Goal: Information Seeking & Learning: Learn about a topic

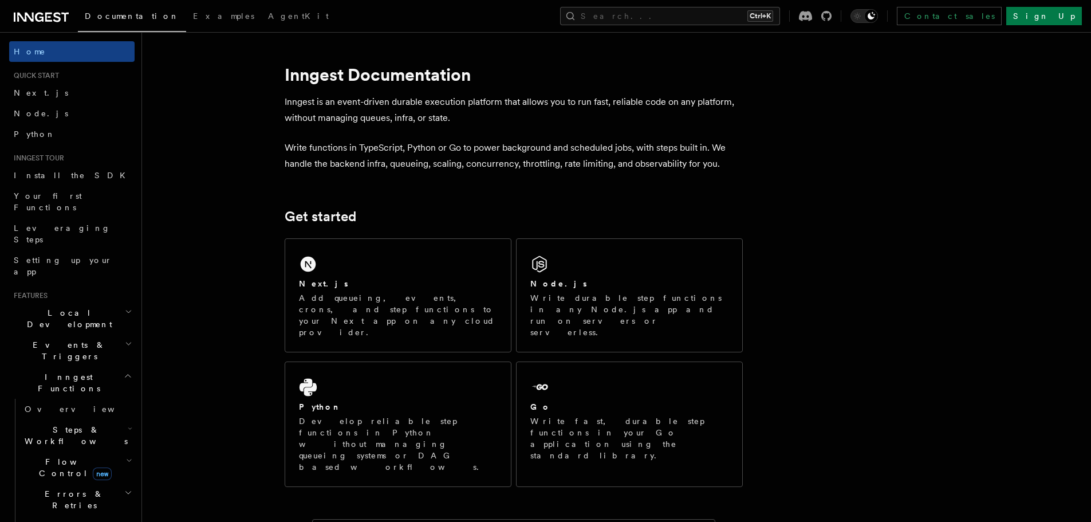
click at [58, 456] on span "Flow Control new" at bounding box center [73, 467] width 106 height 23
click at [60, 489] on span "Overview" at bounding box center [94, 493] width 118 height 9
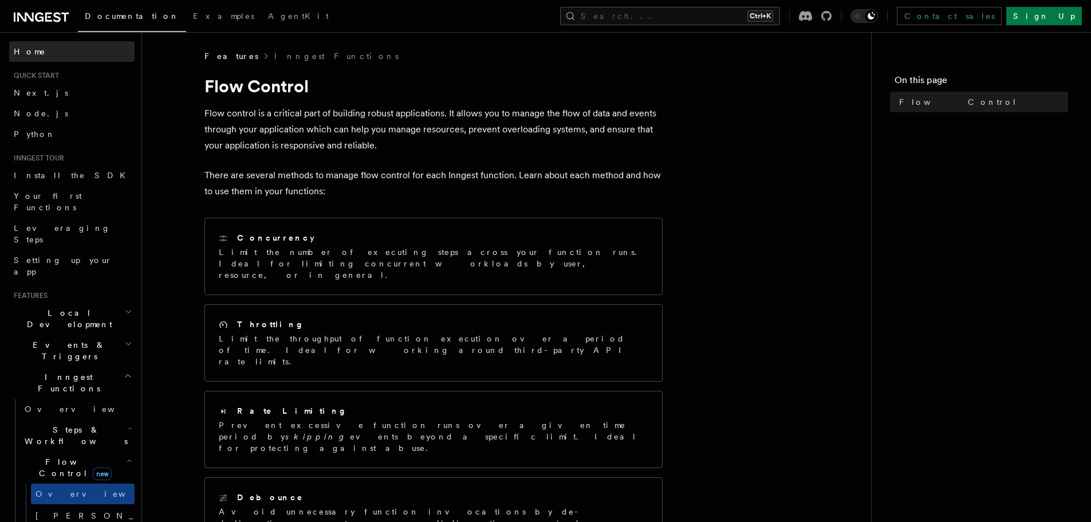
click at [29, 53] on span "Home" at bounding box center [30, 51] width 32 height 11
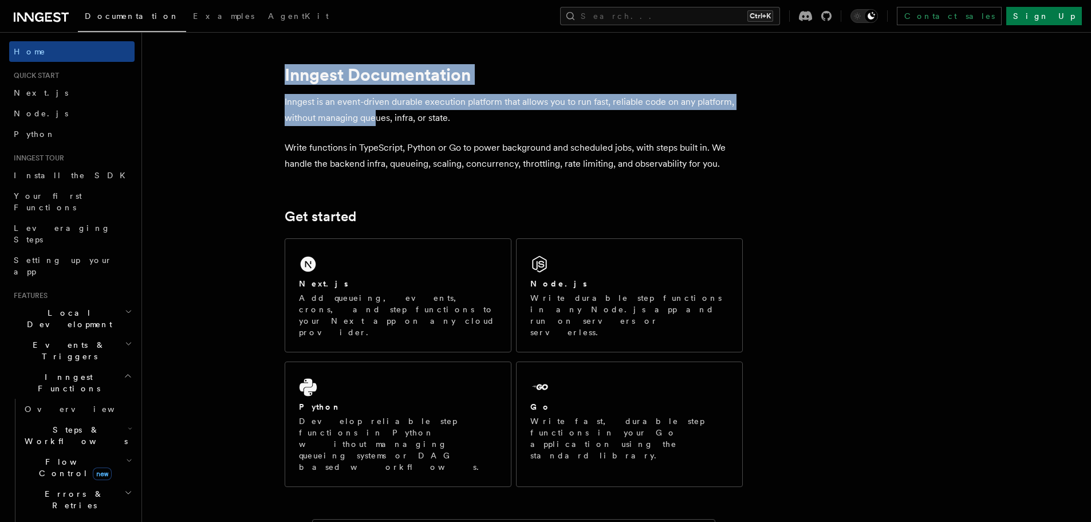
drag, startPoint x: 325, startPoint y: 101, endPoint x: 430, endPoint y: 133, distance: 110.3
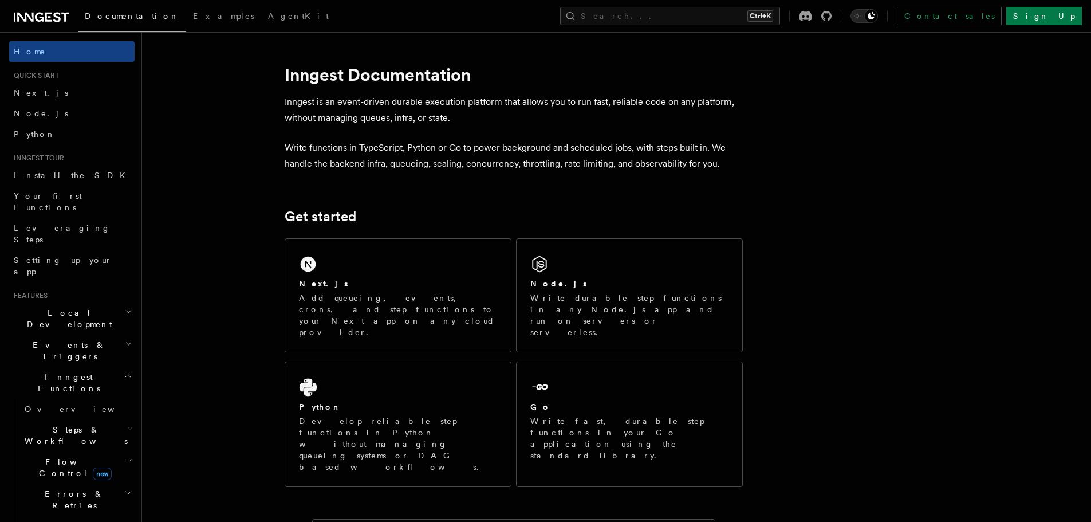
drag, startPoint x: 430, startPoint y: 133, endPoint x: 265, endPoint y: 18, distance: 201.9
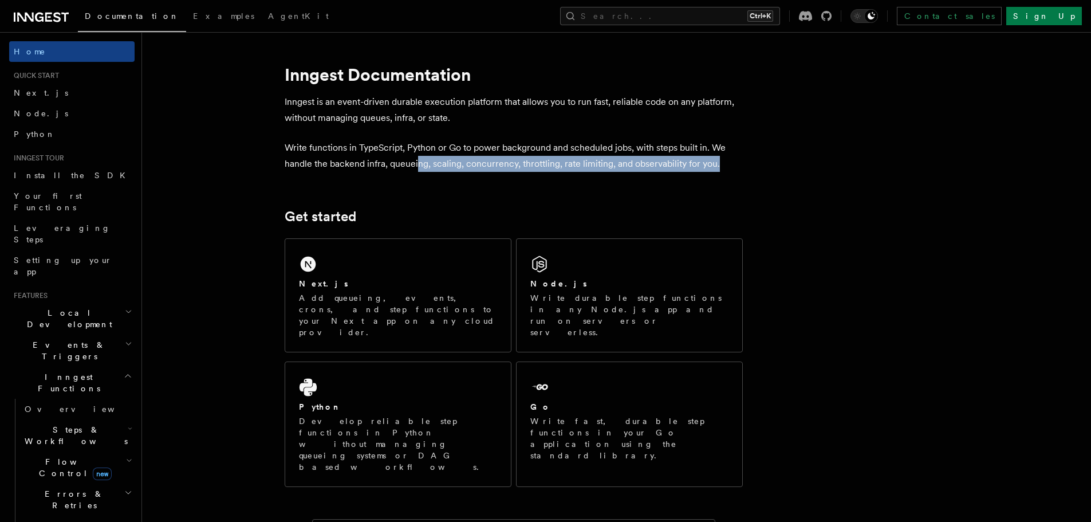
drag, startPoint x: 418, startPoint y: 164, endPoint x: 717, endPoint y: 166, distance: 298.3
click at [717, 166] on p "Write functions in TypeScript, Python or Go to power background and scheduled j…" at bounding box center [514, 156] width 458 height 32
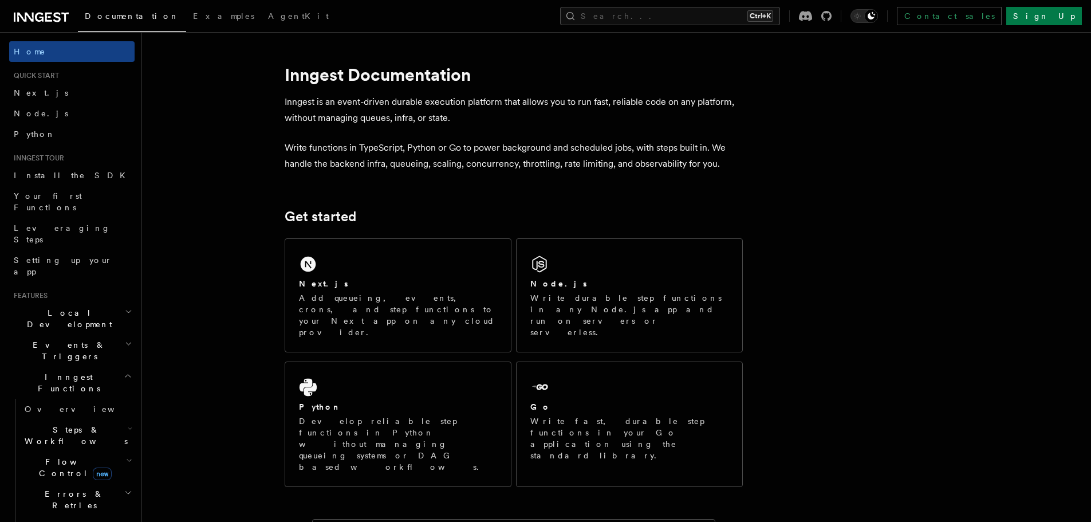
click at [361, 161] on p "Write functions in TypeScript, Python or Go to power background and scheduled j…" at bounding box center [514, 156] width 458 height 32
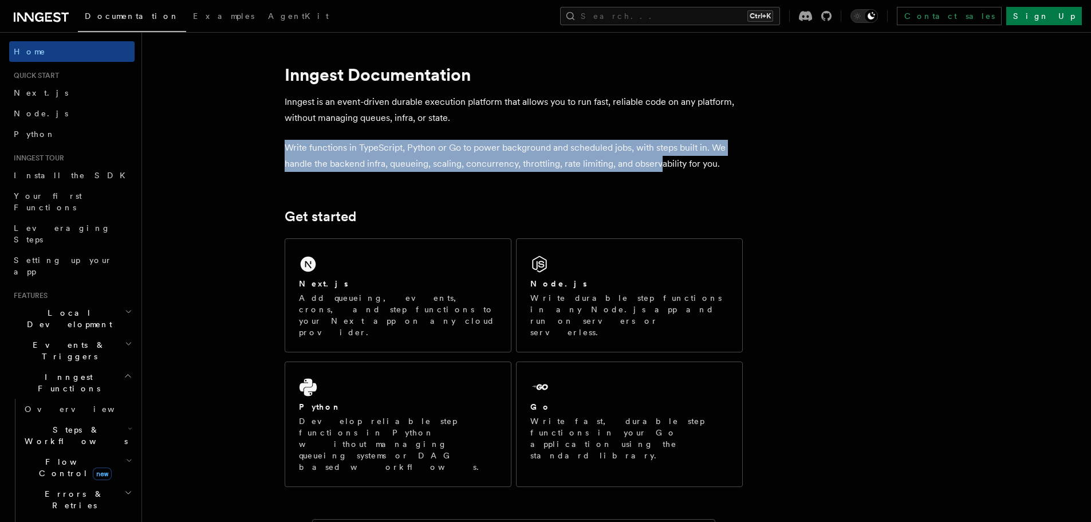
drag, startPoint x: 289, startPoint y: 151, endPoint x: 659, endPoint y: 165, distance: 371.3
click at [659, 165] on p "Write functions in TypeScript, Python or Go to power background and scheduled j…" at bounding box center [514, 156] width 458 height 32
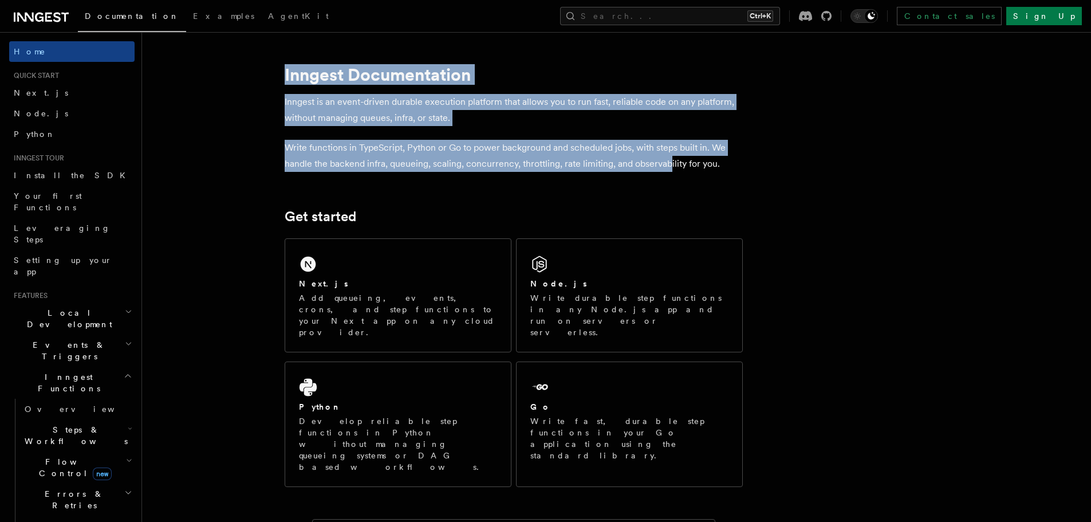
drag, startPoint x: 642, startPoint y: 163, endPoint x: 246, endPoint y: 81, distance: 405.0
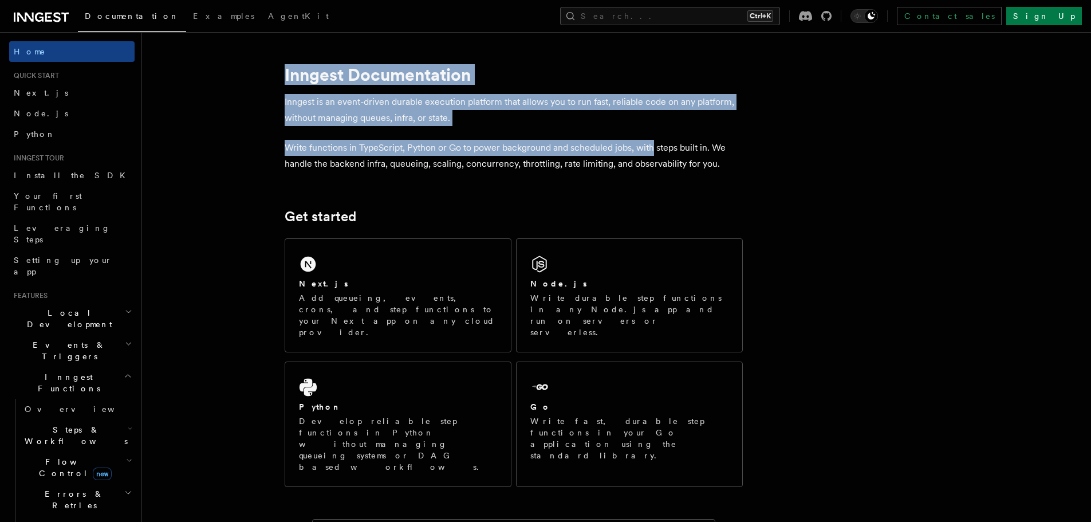
drag, startPoint x: 343, startPoint y: 104, endPoint x: 742, endPoint y: 140, distance: 401.2
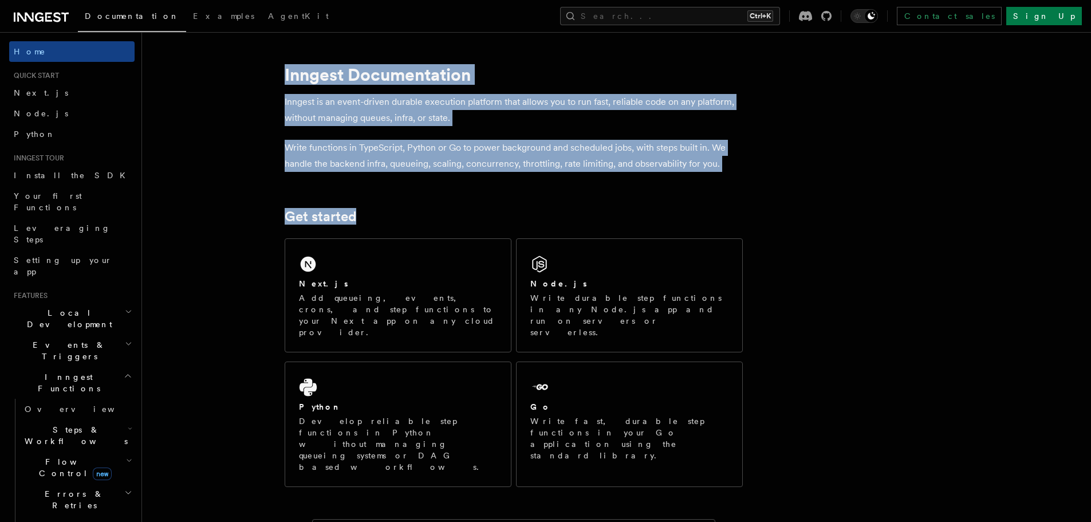
drag, startPoint x: 558, startPoint y: 136, endPoint x: 270, endPoint y: 76, distance: 294.7
drag, startPoint x: 361, startPoint y: 87, endPoint x: 784, endPoint y: 157, distance: 428.3
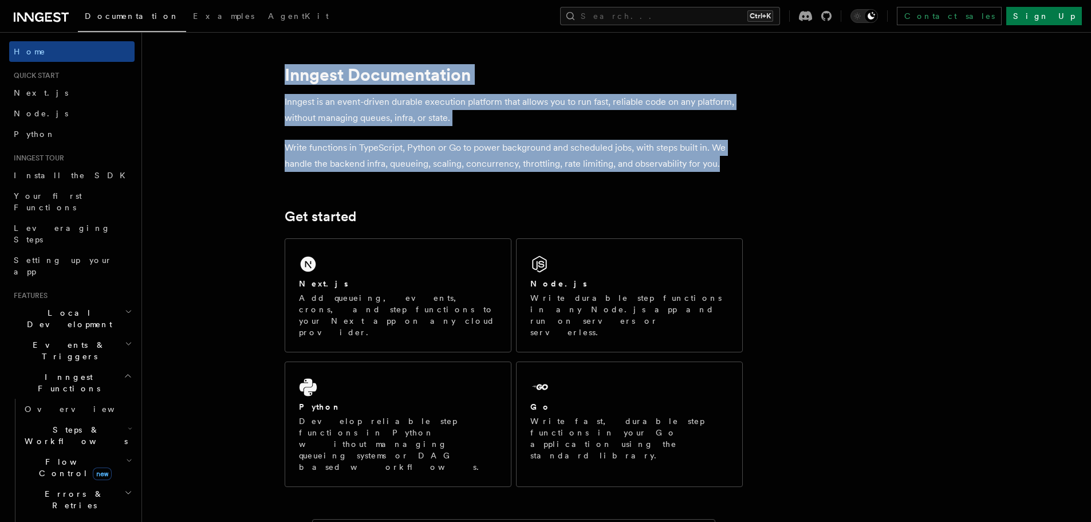
drag, startPoint x: 651, startPoint y: 138, endPoint x: 269, endPoint y: 71, distance: 388.2
drag, startPoint x: 269, startPoint y: 71, endPoint x: 764, endPoint y: 163, distance: 503.7
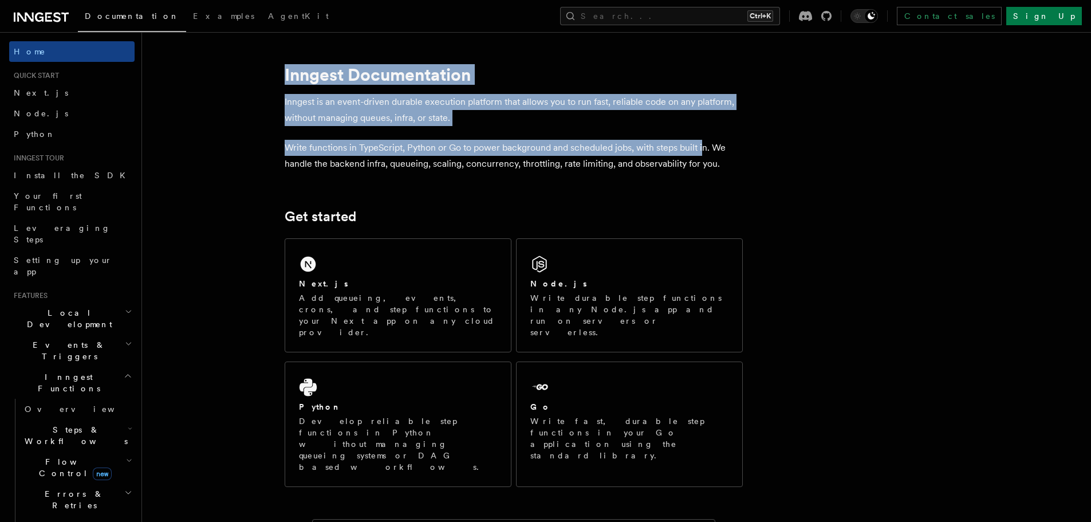
drag, startPoint x: 407, startPoint y: 90, endPoint x: 250, endPoint y: 61, distance: 159.6
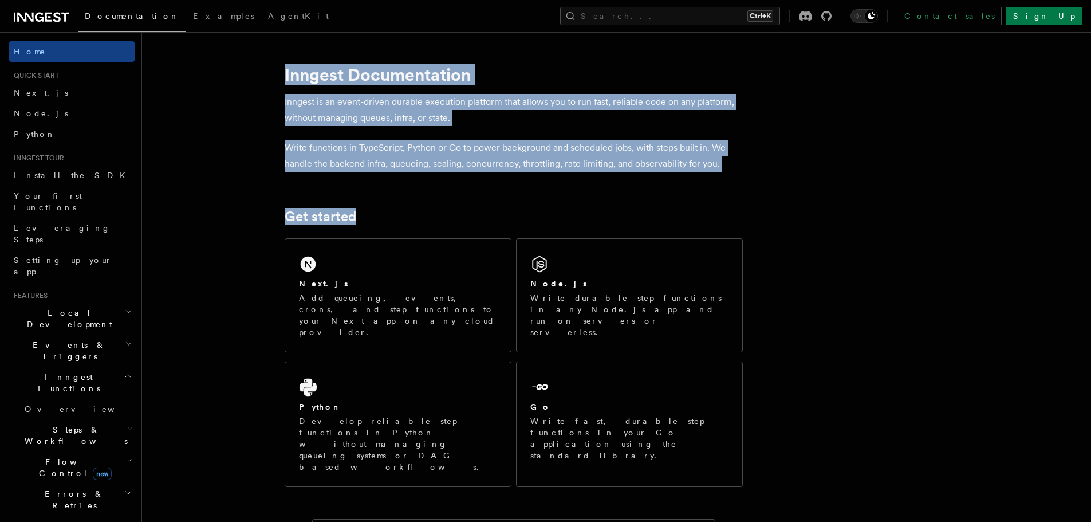
drag, startPoint x: 265, startPoint y: 69, endPoint x: 801, endPoint y: 191, distance: 549.5
drag, startPoint x: 606, startPoint y: 143, endPoint x: 256, endPoint y: 61, distance: 358.8
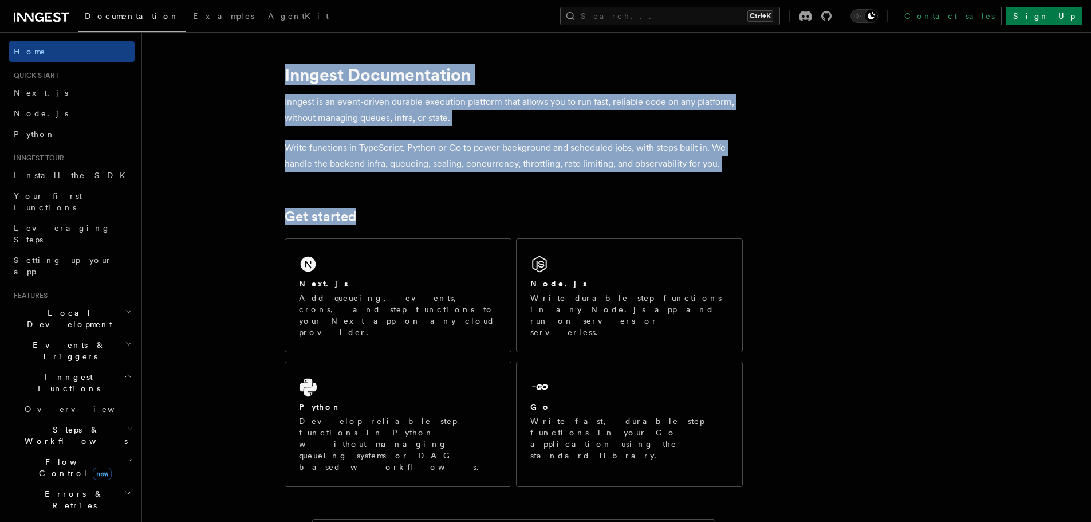
drag, startPoint x: 582, startPoint y: 139, endPoint x: 741, endPoint y: 169, distance: 162.6
click at [741, 169] on p "Write functions in TypeScript, Python or Go to power background and scheduled j…" at bounding box center [514, 156] width 458 height 32
drag, startPoint x: 447, startPoint y: 108, endPoint x: 260, endPoint y: 68, distance: 191.0
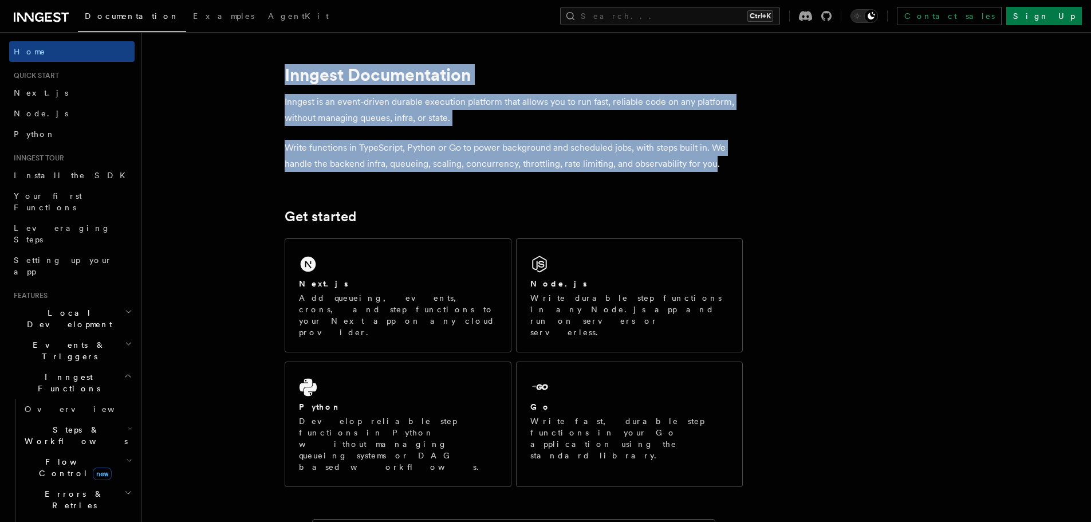
drag, startPoint x: 661, startPoint y: 153, endPoint x: 780, endPoint y: 174, distance: 120.9
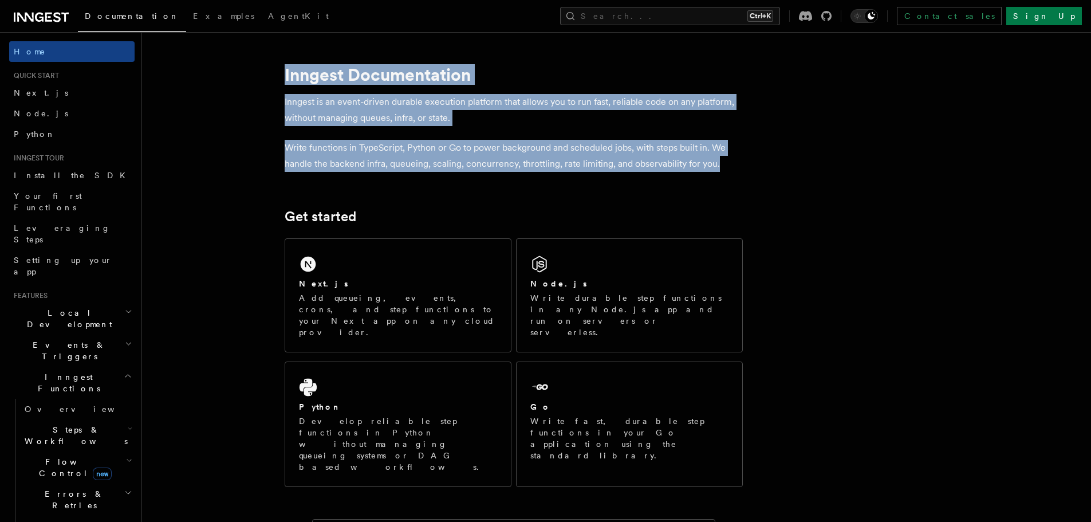
drag, startPoint x: 578, startPoint y: 133, endPoint x: 275, endPoint y: 65, distance: 311.0
drag, startPoint x: 286, startPoint y: 74, endPoint x: 733, endPoint y: 169, distance: 457.2
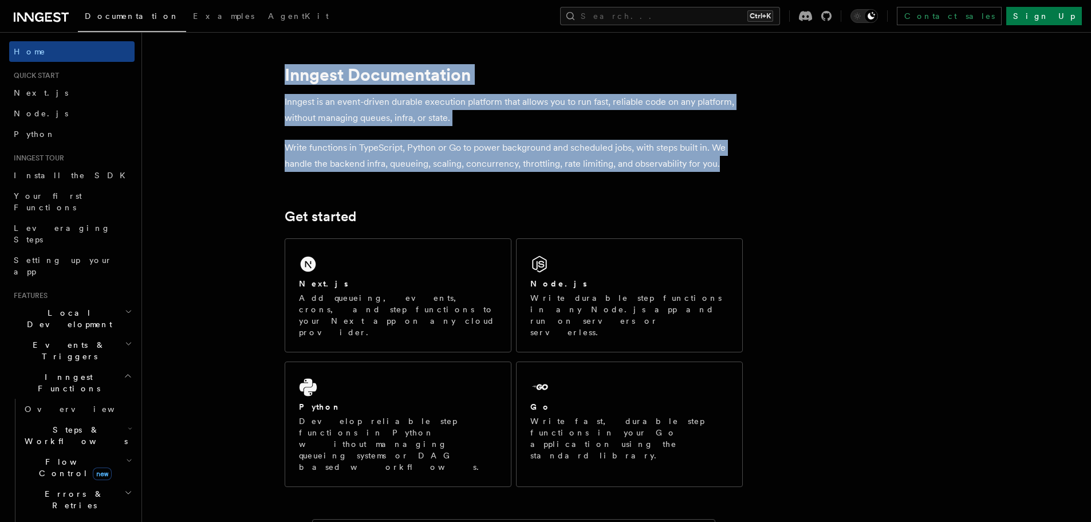
click at [733, 169] on p "Write functions in TypeScript, Python or Go to power background and scheduled j…" at bounding box center [514, 156] width 458 height 32
drag, startPoint x: 477, startPoint y: 130, endPoint x: 261, endPoint y: 75, distance: 223.3
drag, startPoint x: 261, startPoint y: 75, endPoint x: 721, endPoint y: 160, distance: 468.0
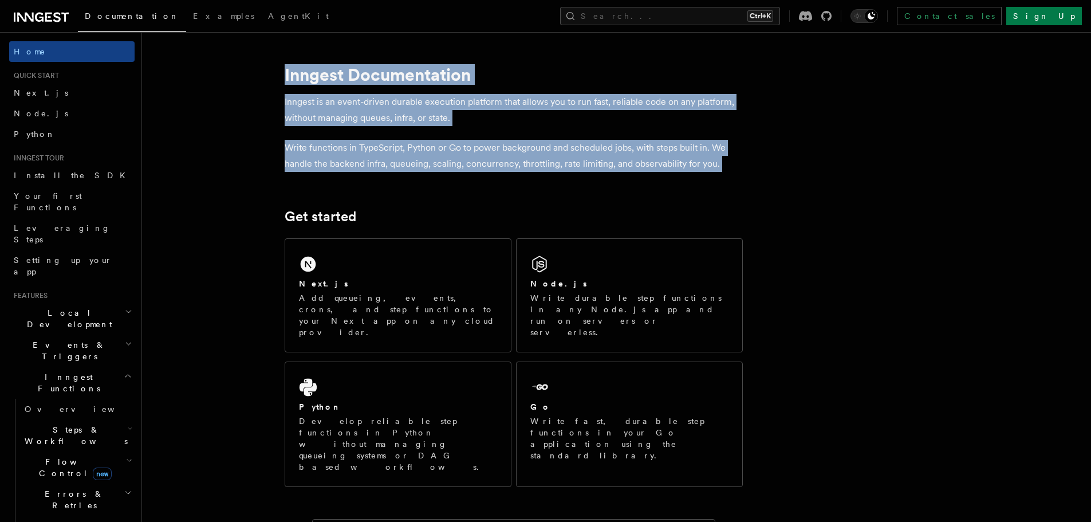
click at [721, 160] on p "Write functions in TypeScript, Python or Go to power background and scheduled j…" at bounding box center [514, 156] width 458 height 32
drag, startPoint x: 721, startPoint y: 160, endPoint x: 310, endPoint y: 46, distance: 426.5
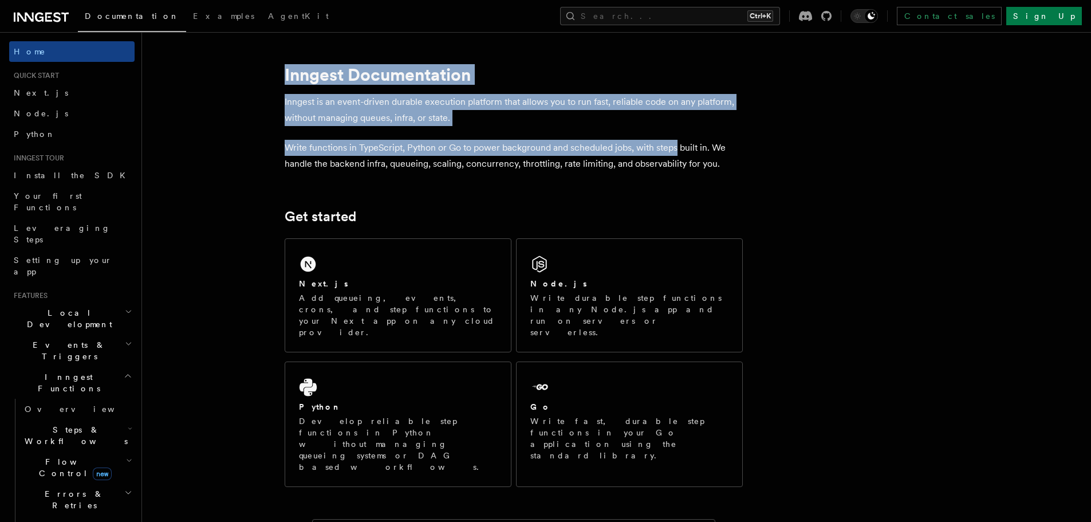
drag, startPoint x: 310, startPoint y: 46, endPoint x: 710, endPoint y: 155, distance: 414.3
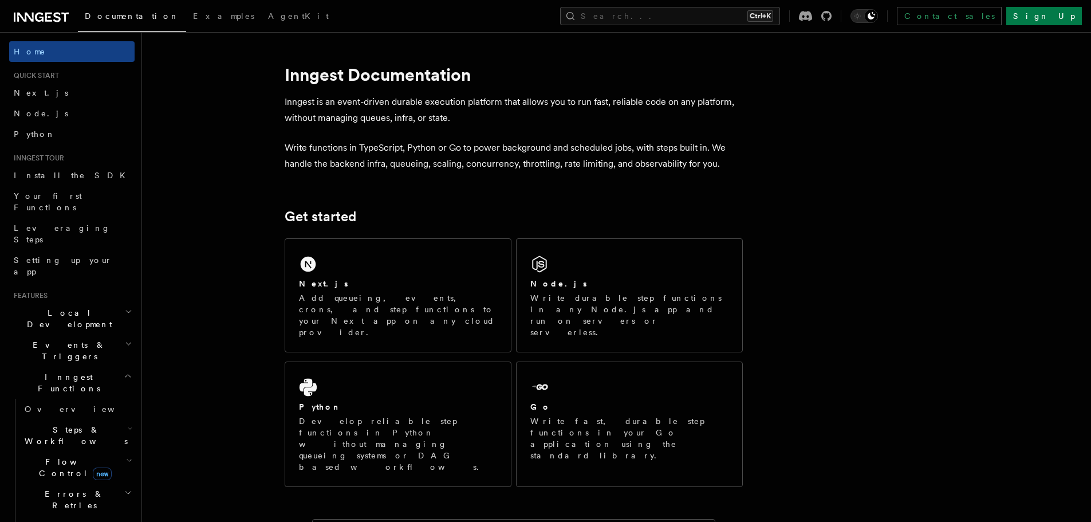
click at [710, 155] on p "Write functions in TypeScript, Python or Go to power background and scheduled j…" at bounding box center [514, 156] width 458 height 32
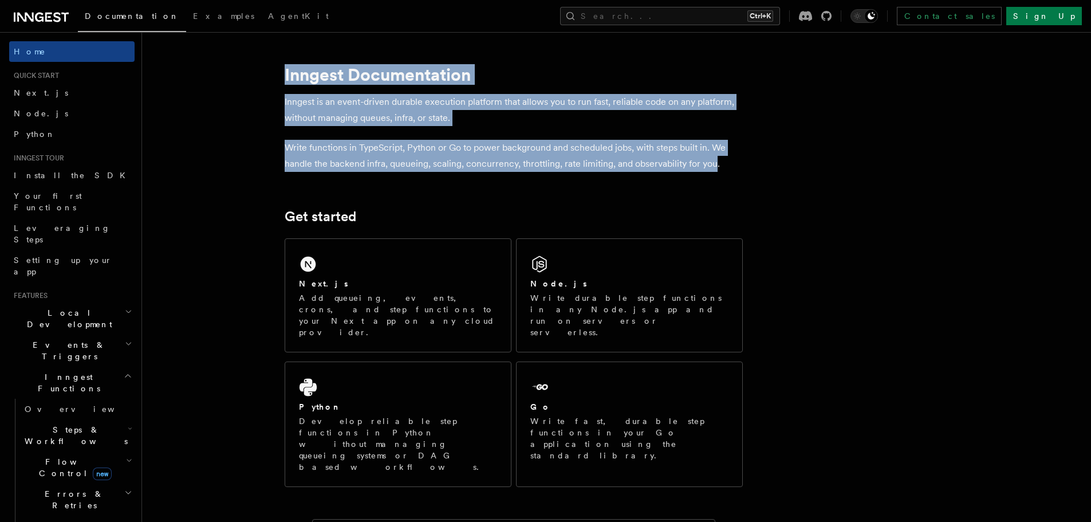
drag, startPoint x: 401, startPoint y: 89, endPoint x: 259, endPoint y: 49, distance: 147.5
drag, startPoint x: 651, startPoint y: 156, endPoint x: 728, endPoint y: 172, distance: 77.9
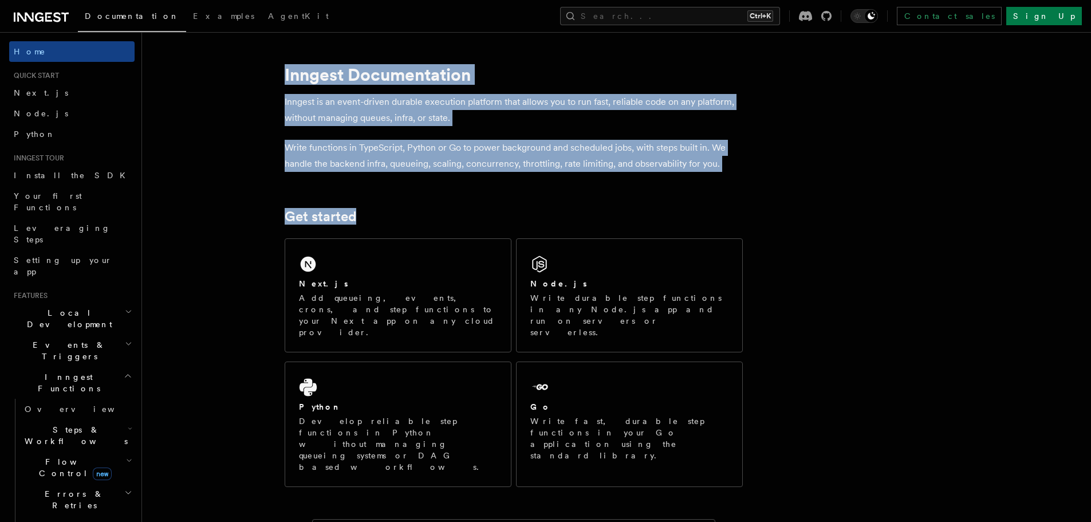
drag, startPoint x: 698, startPoint y: 162, endPoint x: 286, endPoint y: 73, distance: 422.2
click at [286, 73] on h1 "Inngest Documentation" at bounding box center [514, 74] width 458 height 21
drag, startPoint x: 286, startPoint y: 73, endPoint x: 734, endPoint y: 168, distance: 458.1
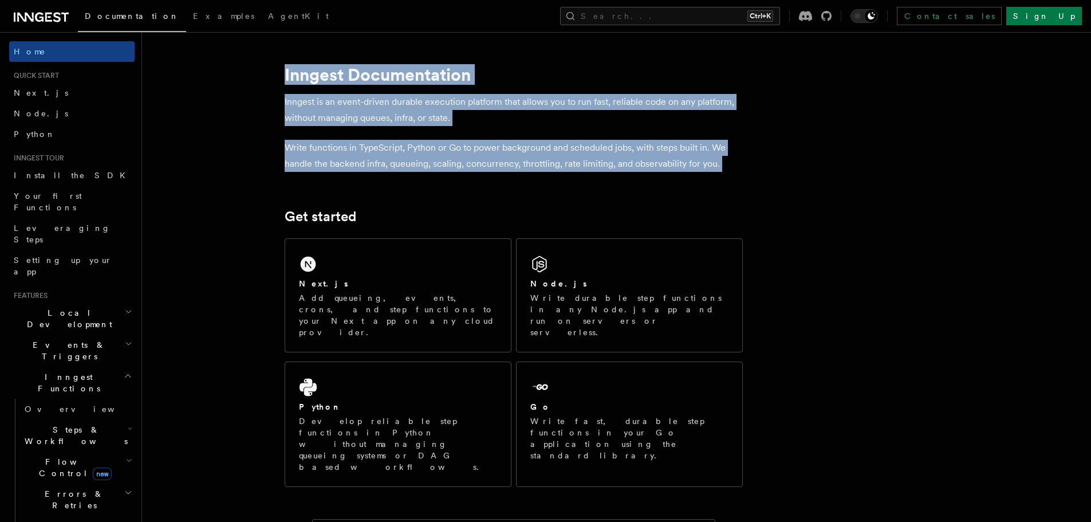
click at [734, 168] on p "Write functions in TypeScript, Python or Go to power background and scheduled j…" at bounding box center [514, 156] width 458 height 32
drag, startPoint x: 734, startPoint y: 168, endPoint x: 278, endPoint y: 64, distance: 468.0
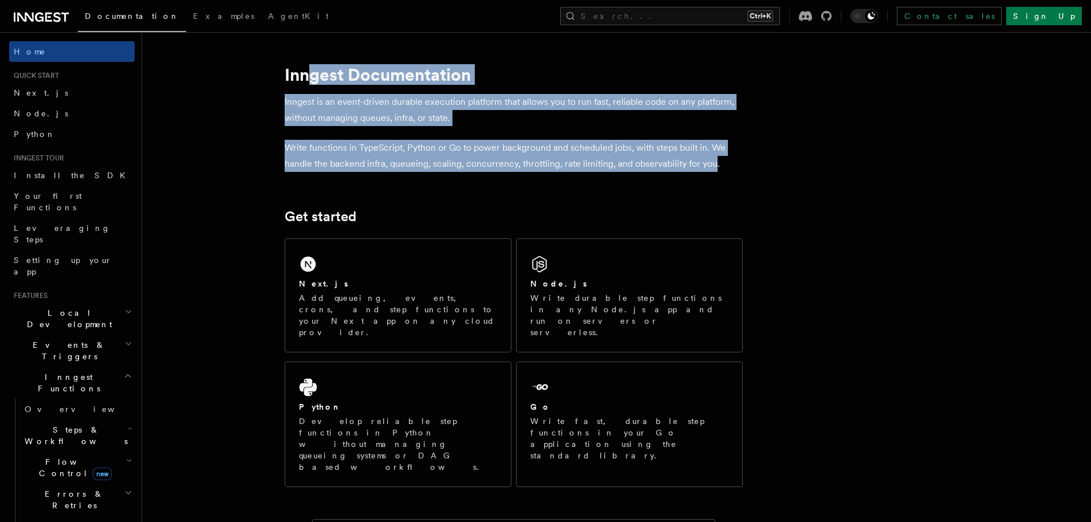
drag, startPoint x: 667, startPoint y: 155, endPoint x: 719, endPoint y: 163, distance: 52.7
click at [719, 163] on p "Write functions in TypeScript, Python or Go to power background and scheduled j…" at bounding box center [514, 156] width 458 height 32
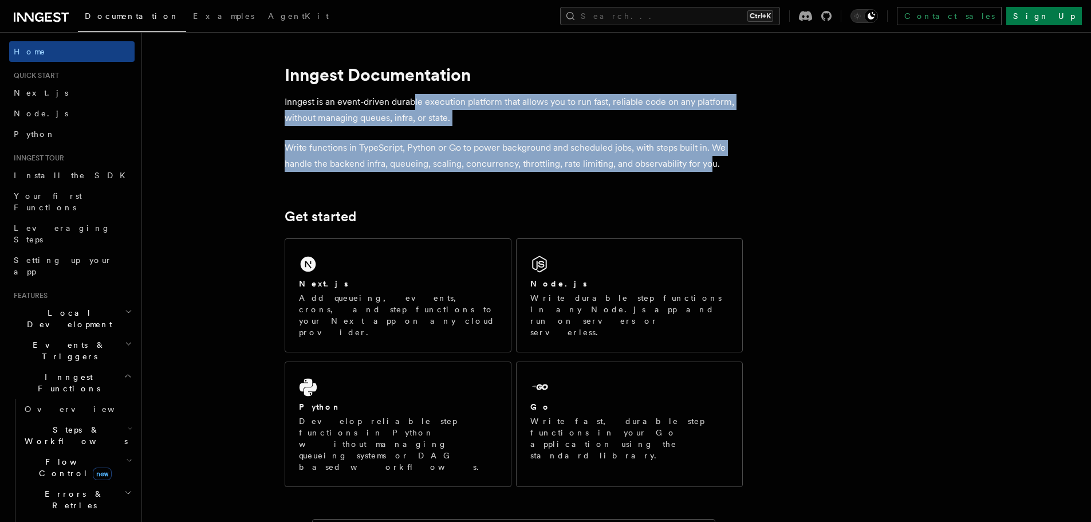
drag, startPoint x: 461, startPoint y: 100, endPoint x: 322, endPoint y: 72, distance: 142.5
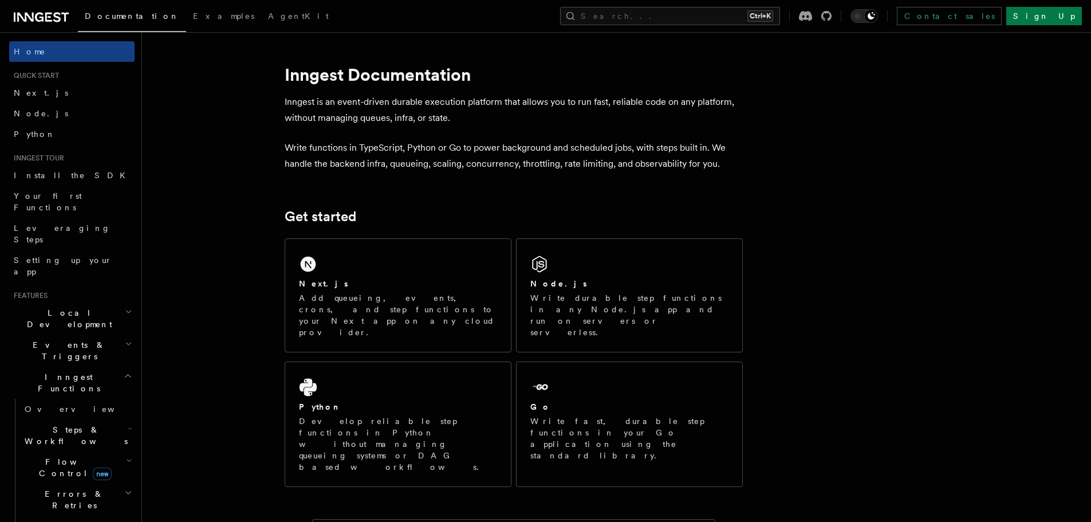
click at [322, 72] on h1 "Inngest Documentation" at bounding box center [514, 74] width 458 height 21
